Goal: Transaction & Acquisition: Book appointment/travel/reservation

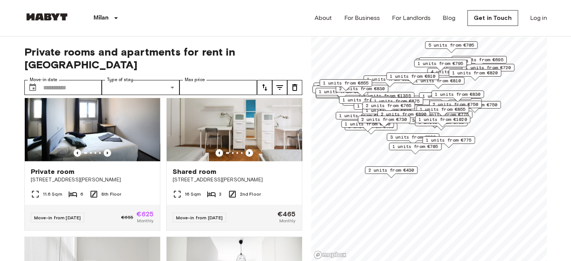
scroll to position [863, 0]
click at [107, 154] on icon "Previous image" at bounding box center [108, 152] width 2 height 3
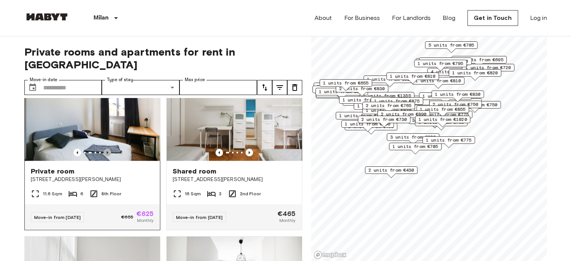
click at [107, 154] on icon "Previous image" at bounding box center [108, 152] width 2 height 3
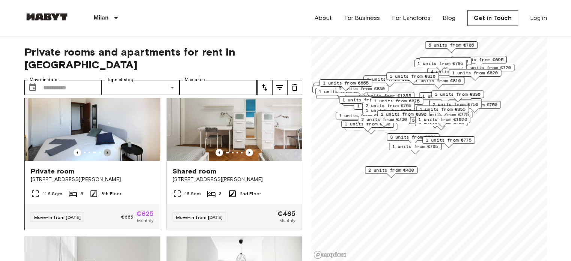
click at [107, 154] on icon "Previous image" at bounding box center [108, 152] width 2 height 3
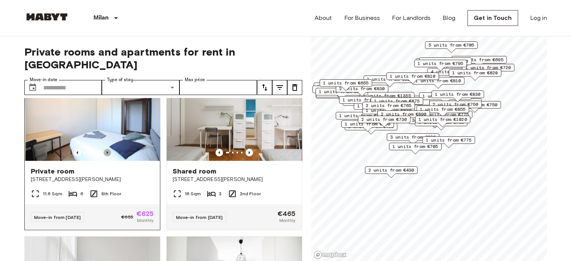
click at [107, 154] on icon "Previous image" at bounding box center [108, 152] width 2 height 3
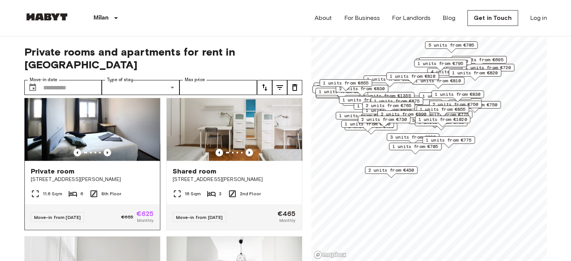
click at [67, 219] on div "Move-in from 01 Oct 25 €655 €625 Monthly" at bounding box center [92, 217] width 135 height 26
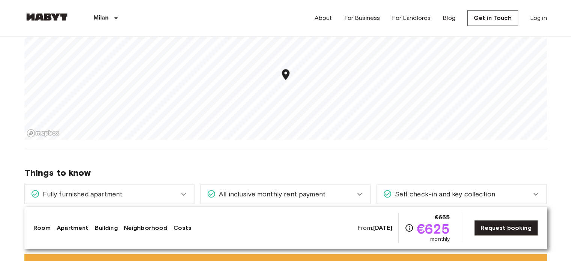
scroll to position [709, 0]
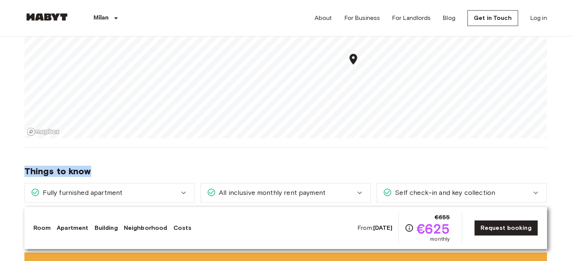
click at [261, 166] on span "Things to know" at bounding box center [285, 171] width 522 height 11
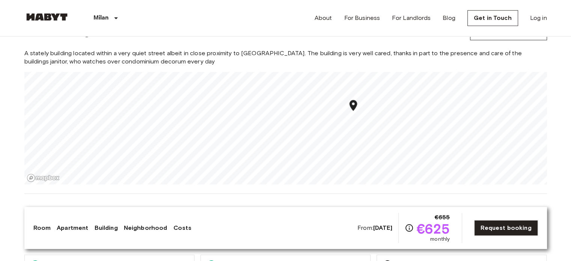
scroll to position [662, 0]
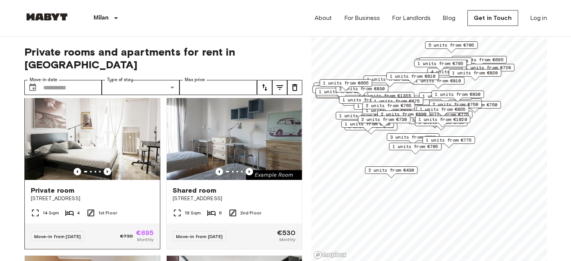
scroll to position [13, 0]
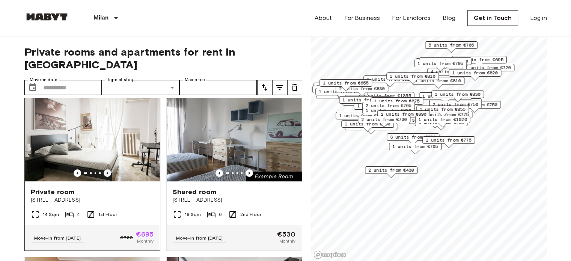
click at [104, 169] on icon "Previous image" at bounding box center [108, 173] width 8 height 8
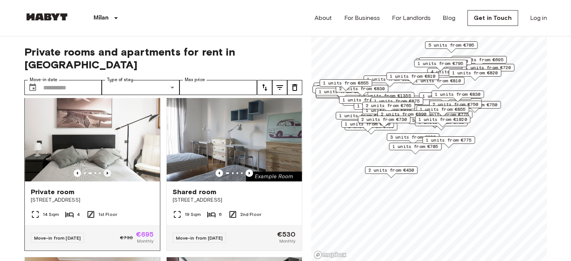
click at [104, 169] on icon "Previous image" at bounding box center [108, 173] width 8 height 8
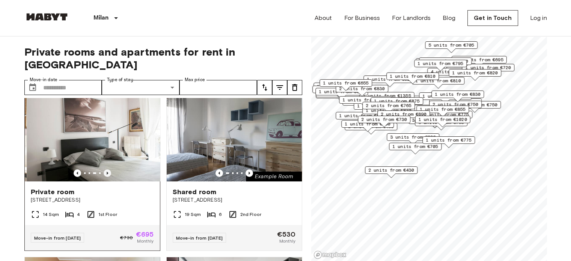
click at [104, 169] on icon "Previous image" at bounding box center [108, 173] width 8 height 8
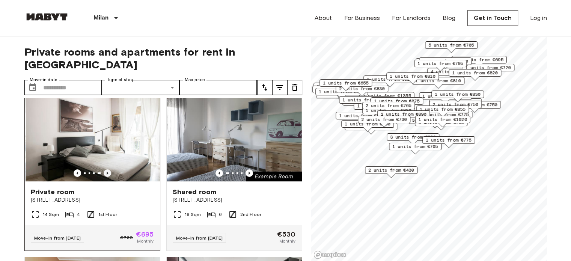
click at [104, 169] on icon "Previous image" at bounding box center [108, 173] width 8 height 8
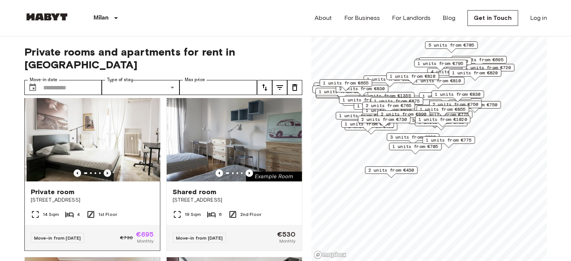
click at [104, 169] on icon "Previous image" at bounding box center [108, 173] width 8 height 8
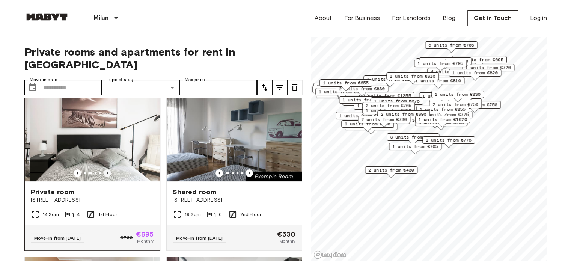
click at [104, 169] on icon "Previous image" at bounding box center [108, 173] width 8 height 8
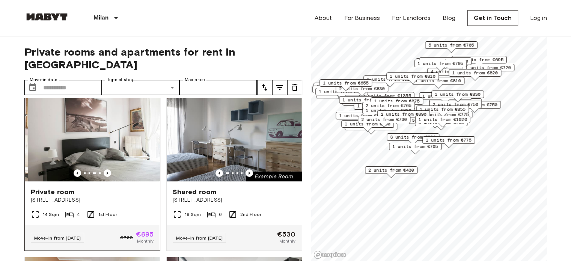
click at [117, 133] on img at bounding box center [95, 136] width 135 height 90
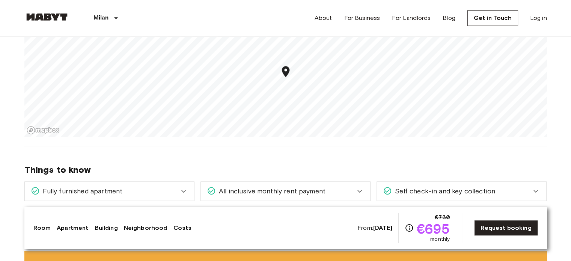
scroll to position [643, 0]
click at [280, 78] on div "Map marker" at bounding box center [285, 72] width 13 height 15
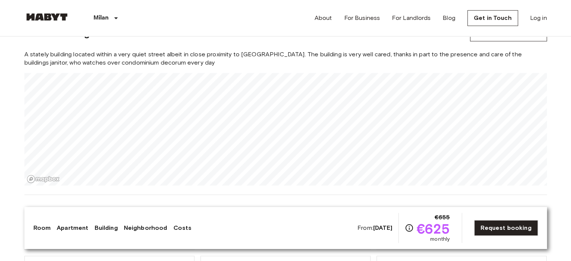
click at [62, 21] on link at bounding box center [46, 18] width 45 height 10
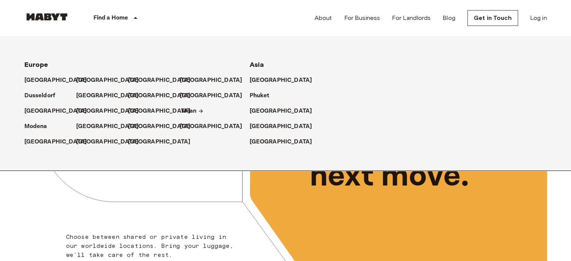
click at [184, 111] on p "Milan" at bounding box center [188, 111] width 15 height 9
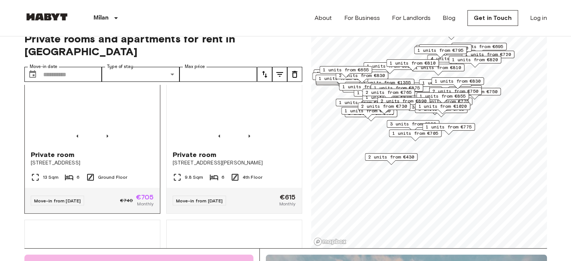
scroll to position [1033, 0]
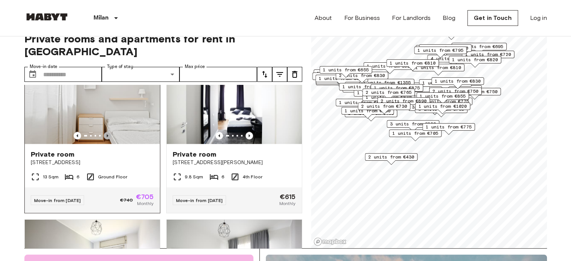
click at [107, 137] on icon "Previous image" at bounding box center [108, 135] width 2 height 3
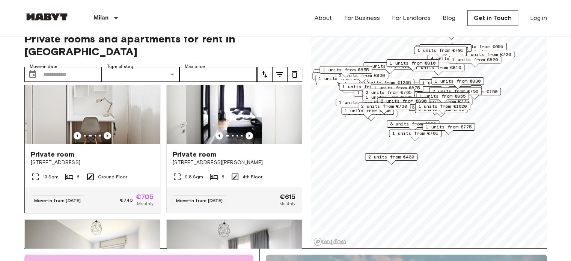
click at [107, 137] on icon "Previous image" at bounding box center [108, 135] width 2 height 3
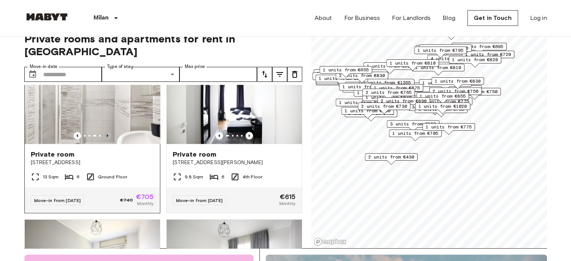
click at [107, 137] on icon "Previous image" at bounding box center [108, 135] width 2 height 3
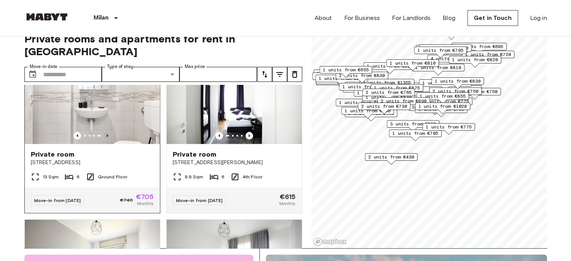
click at [107, 137] on icon "Previous image" at bounding box center [108, 135] width 2 height 3
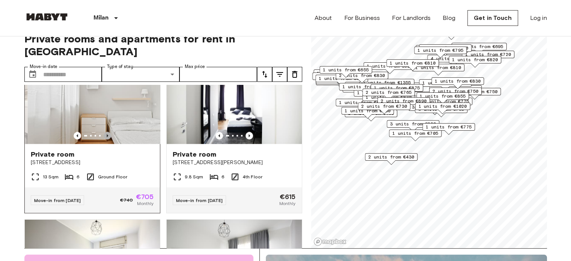
click at [107, 137] on icon "Previous image" at bounding box center [108, 135] width 2 height 3
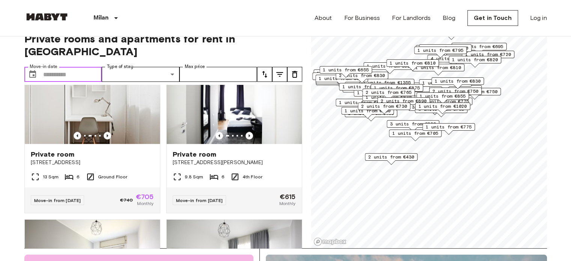
click at [81, 67] on input "Move-in date" at bounding box center [72, 74] width 59 height 15
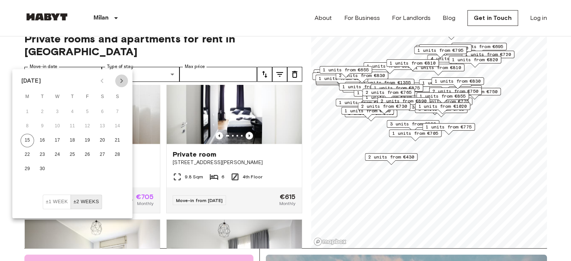
click at [125, 81] on icon "Next month" at bounding box center [121, 80] width 9 height 9
click at [57, 113] on button "1" at bounding box center [58, 112] width 14 height 14
type input "**********"
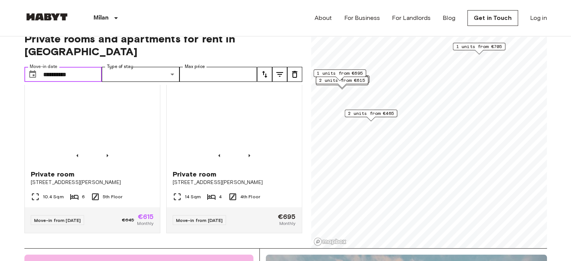
scroll to position [692, 0]
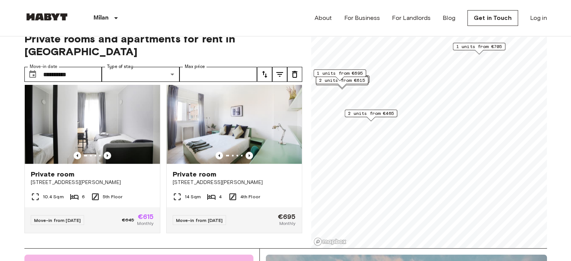
click at [245, 152] on icon "Previous image" at bounding box center [249, 156] width 8 height 8
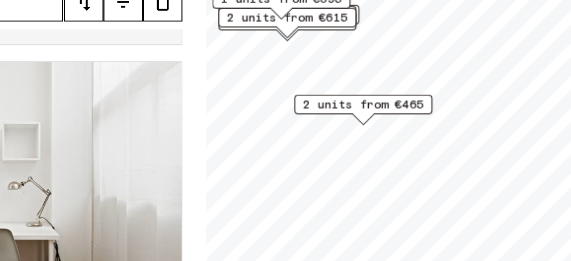
scroll to position [13, 0]
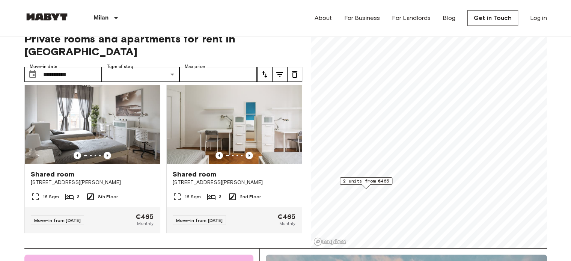
scroll to position [14, 0]
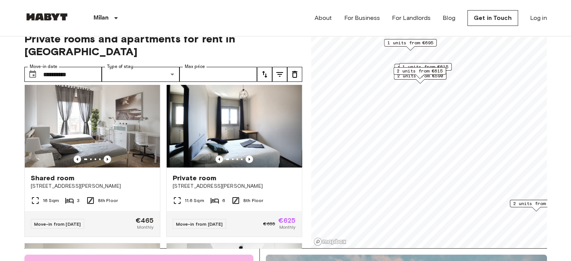
scroll to position [160, 0]
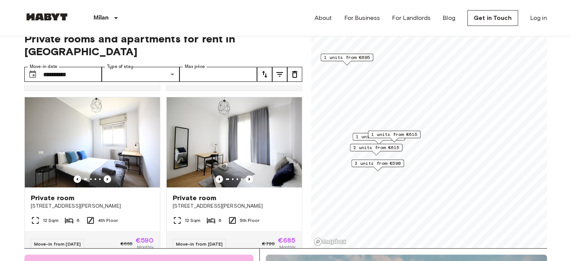
click at [359, 59] on span "1 units from €695" at bounding box center [347, 57] width 46 height 7
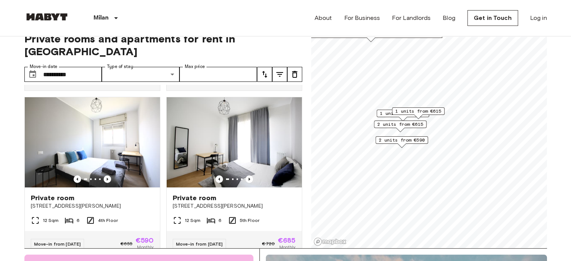
drag, startPoint x: 359, startPoint y: 59, endPoint x: 382, endPoint y: 35, distance: 32.9
click at [426, 109] on span "1 units from €615" at bounding box center [417, 110] width 46 height 7
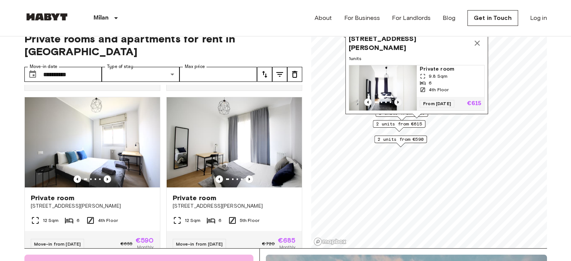
click at [398, 99] on icon "Previous image" at bounding box center [398, 102] width 8 height 8
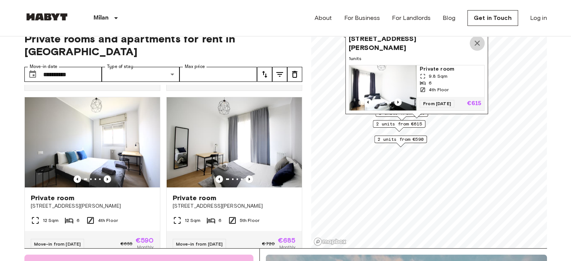
click at [478, 40] on icon "Map marker" at bounding box center [476, 43] width 9 height 9
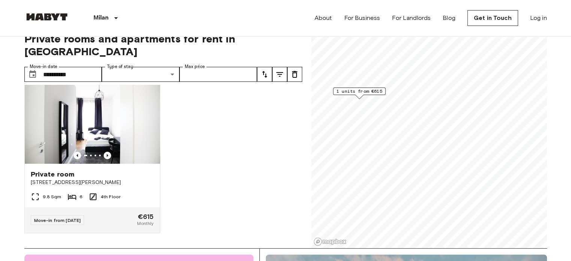
scroll to position [14, 0]
